Goal: Information Seeking & Learning: Learn about a topic

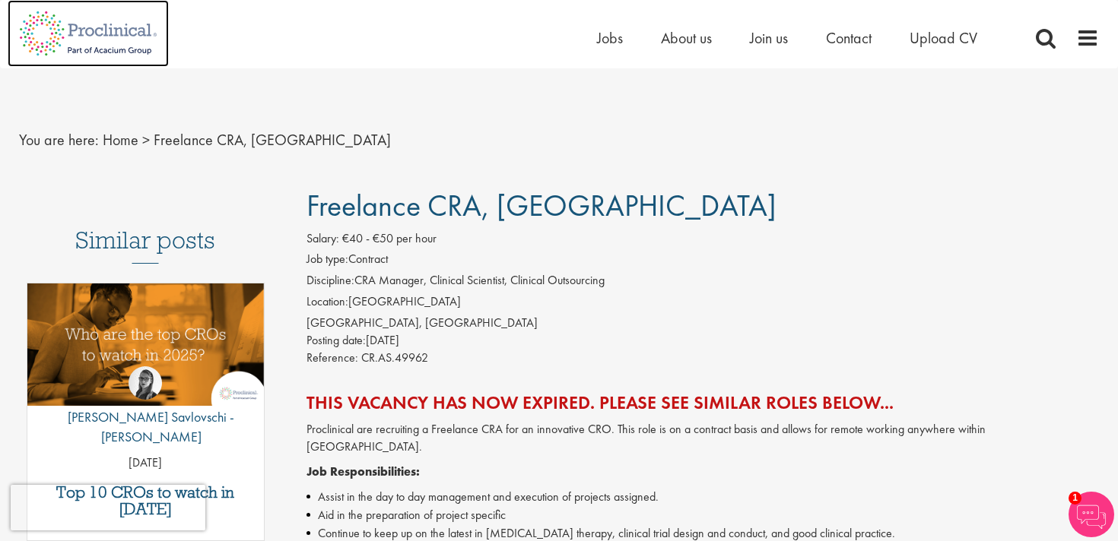
click at [91, 42] on img at bounding box center [88, 33] width 161 height 67
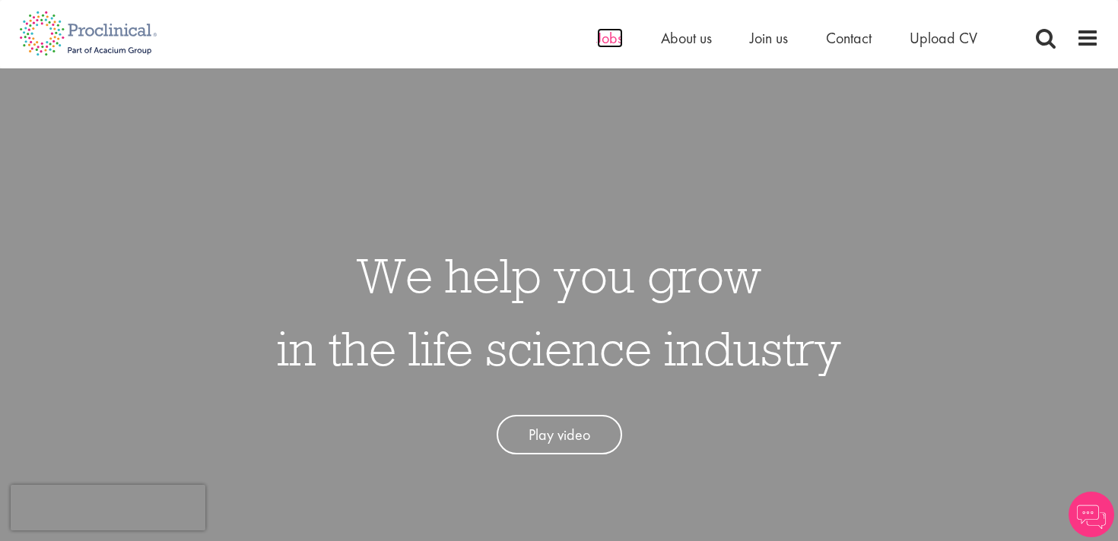
click at [614, 33] on span "Jobs" at bounding box center [610, 38] width 26 height 20
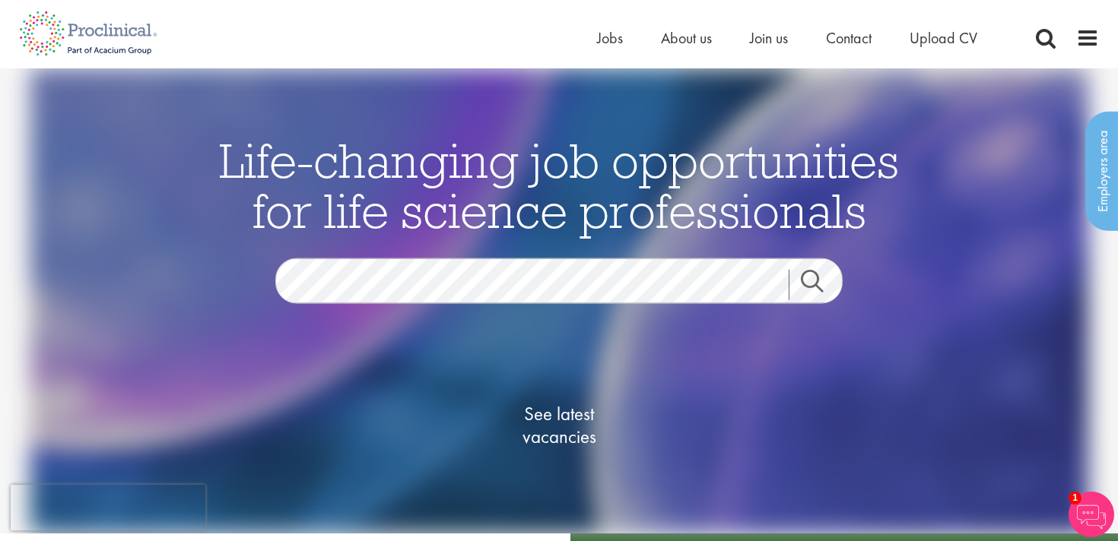
click at [398, 341] on div "See latest vacancies" at bounding box center [559, 427] width 738 height 173
click at [541, 441] on span "See latest vacancies" at bounding box center [559, 425] width 152 height 46
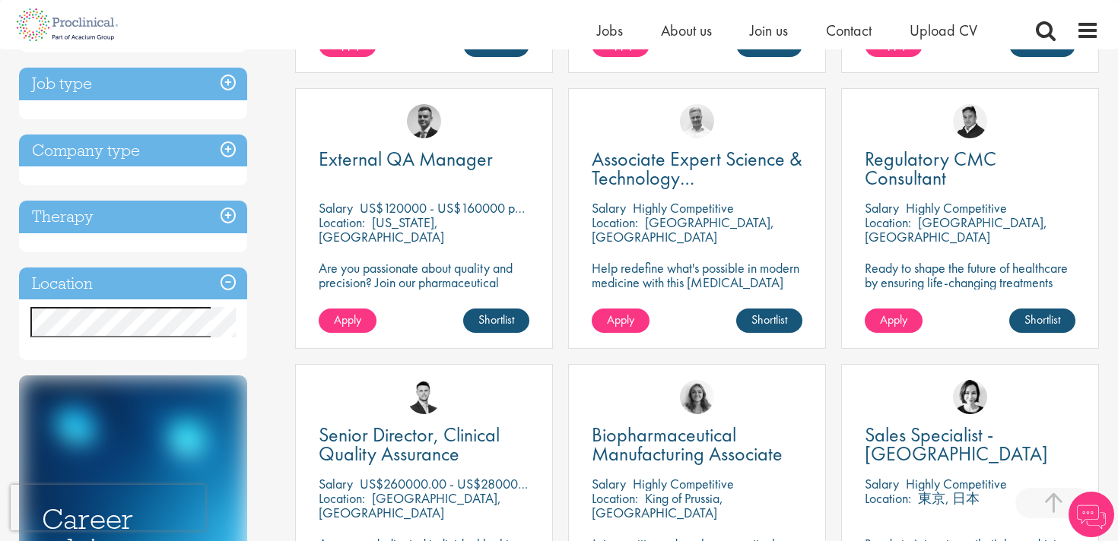
scroll to position [541, 0]
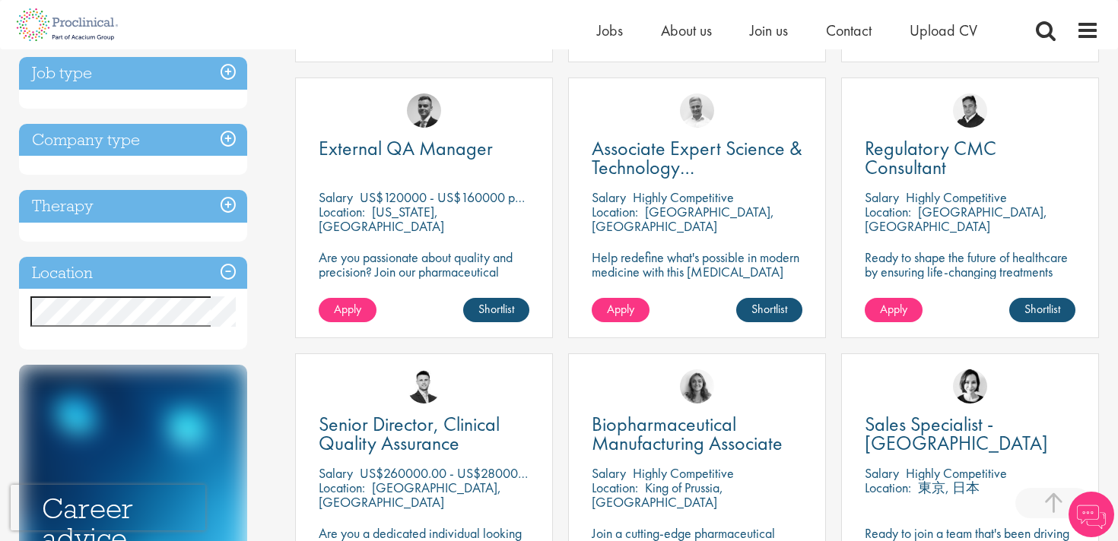
click at [232, 271] on h3 "Location" at bounding box center [133, 273] width 228 height 33
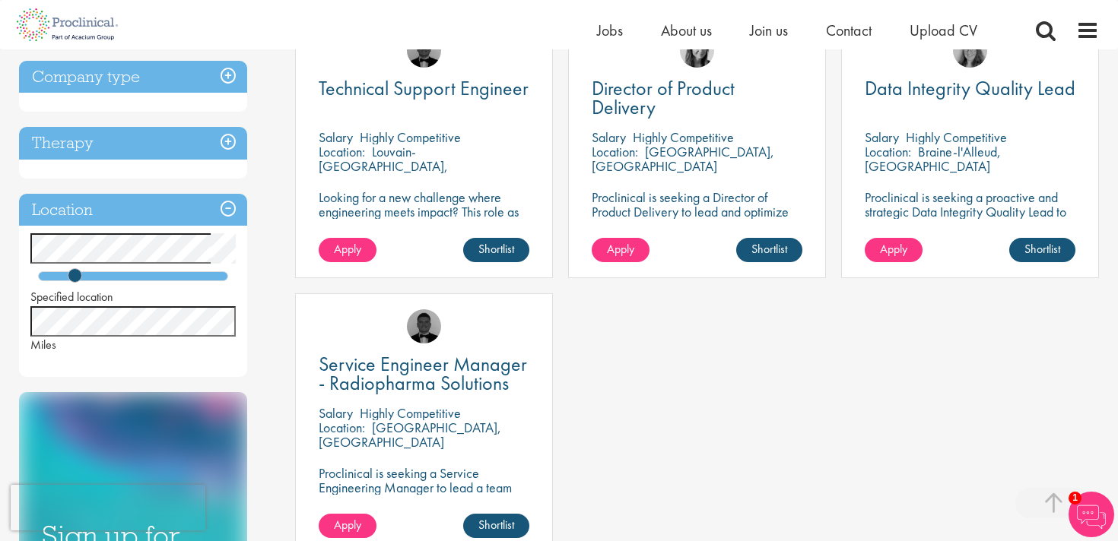
scroll to position [319, 0]
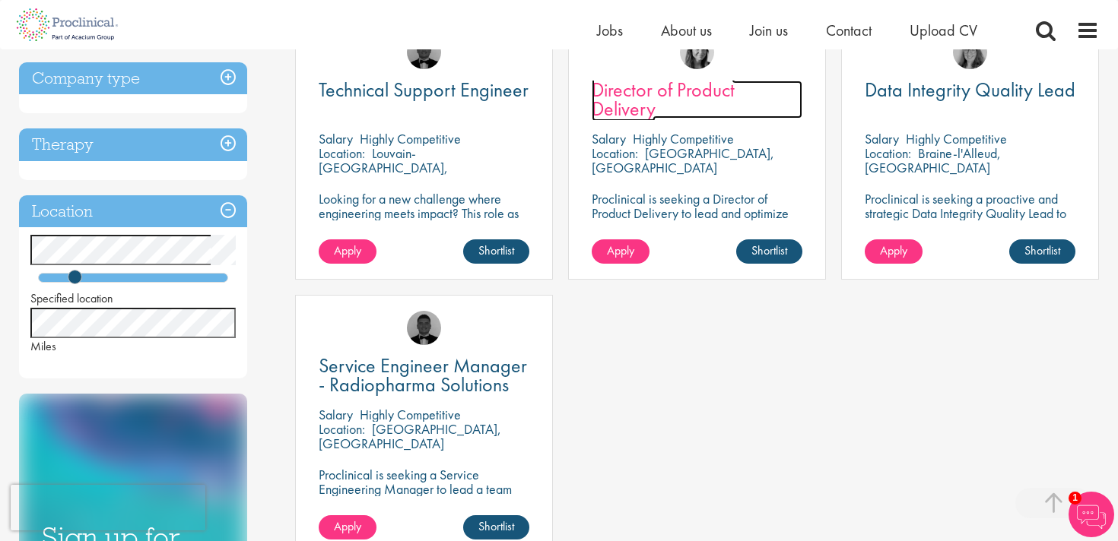
click at [615, 94] on span "Director of Product Delivery" at bounding box center [663, 99] width 143 height 45
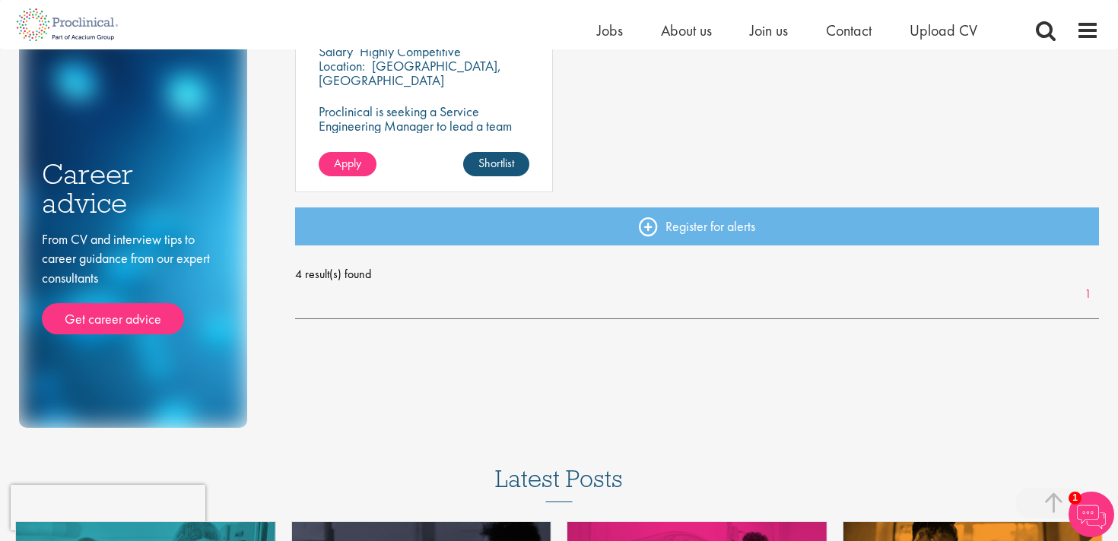
scroll to position [681, 0]
